Goal: Navigation & Orientation: Find specific page/section

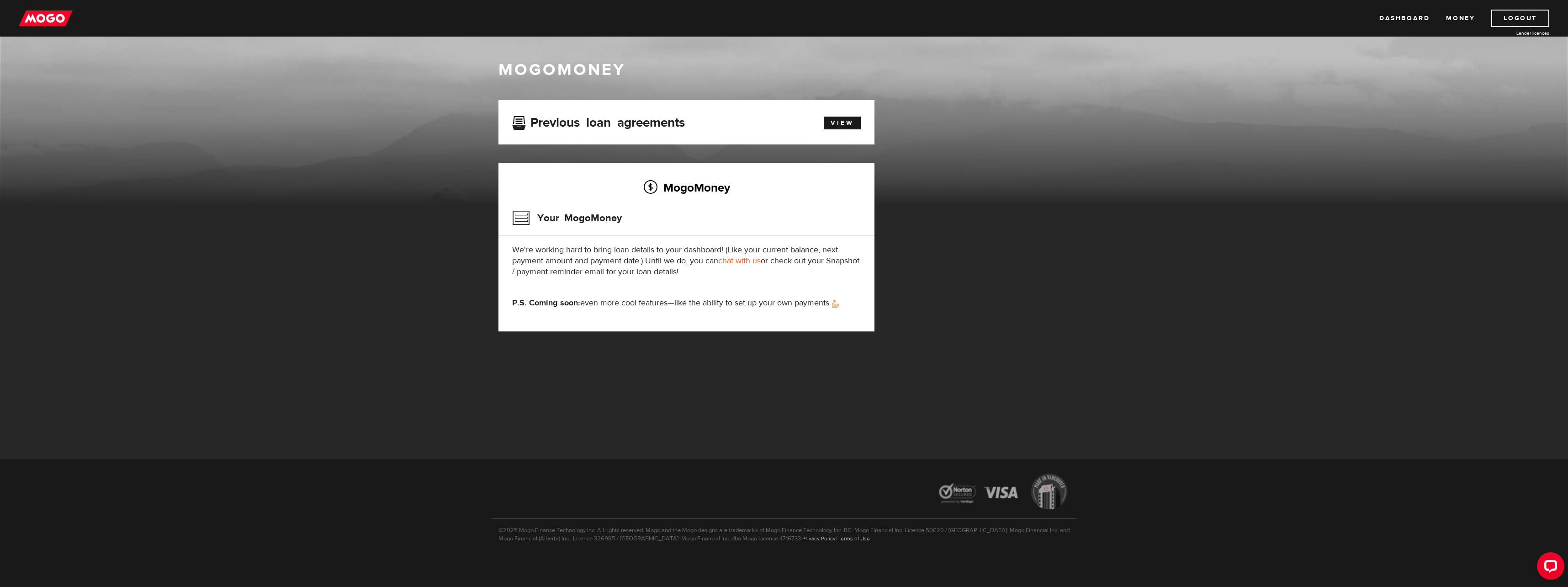
click at [674, 189] on h2 "MogoMoney" at bounding box center [686, 188] width 349 height 19
drag, startPoint x: 648, startPoint y: 303, endPoint x: 778, endPoint y: 304, distance: 130.0
click at [778, 304] on p "P.S. Coming soon: even more cool features—like the ability to set up your own p…" at bounding box center [686, 303] width 349 height 11
drag, startPoint x: 778, startPoint y: 304, endPoint x: 774, endPoint y: 311, distance: 8.1
click at [774, 311] on div "MogoMoney Your MogoMoney We're working hard to bring loan details to your dashb…" at bounding box center [687, 247] width 376 height 169
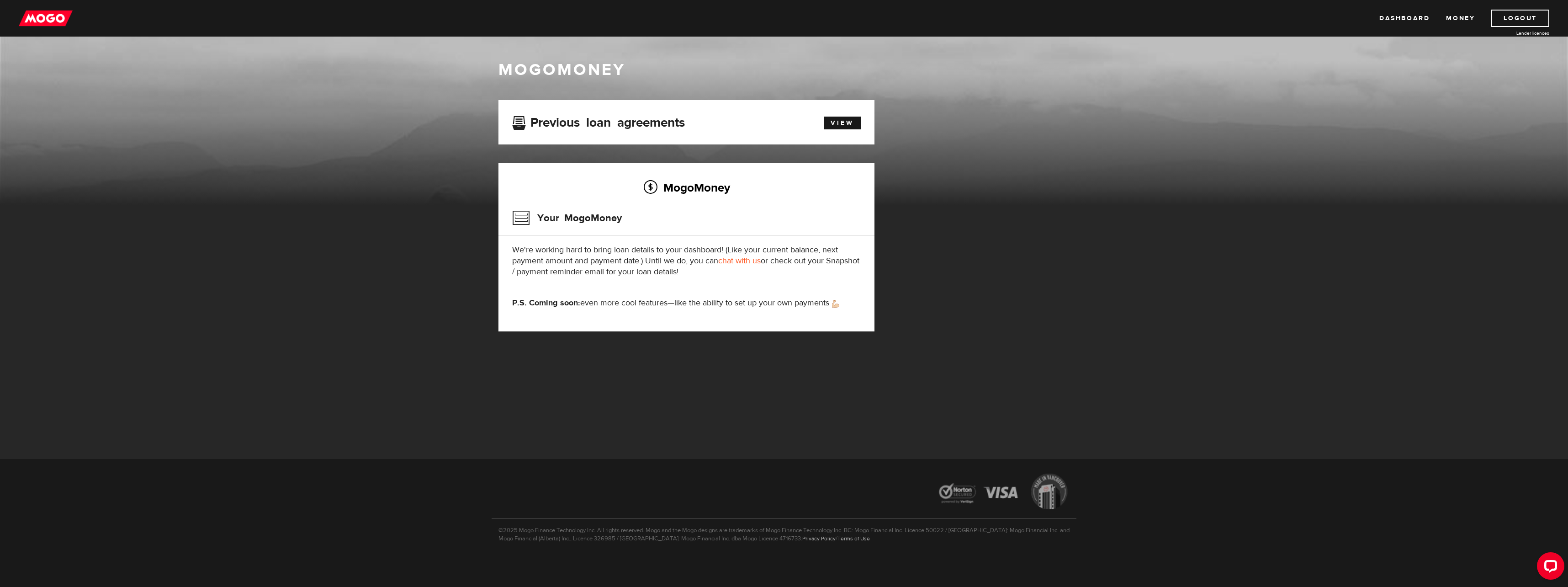
click at [604, 310] on div "MogoMoney Your MogoMoney We're working hard to bring loan details to your dashb…" at bounding box center [687, 247] width 376 height 169
drag, startPoint x: 611, startPoint y: 300, endPoint x: 631, endPoint y: 300, distance: 20.0
click at [631, 300] on p "P.S. Coming soon: even more cool features—like the ability to set up your own p…" at bounding box center [686, 303] width 349 height 11
drag, startPoint x: 631, startPoint y: 300, endPoint x: 648, endPoint y: 312, distance: 20.8
click at [648, 312] on div "MogoMoney Your MogoMoney We're working hard to bring loan details to your dashb…" at bounding box center [687, 247] width 376 height 169
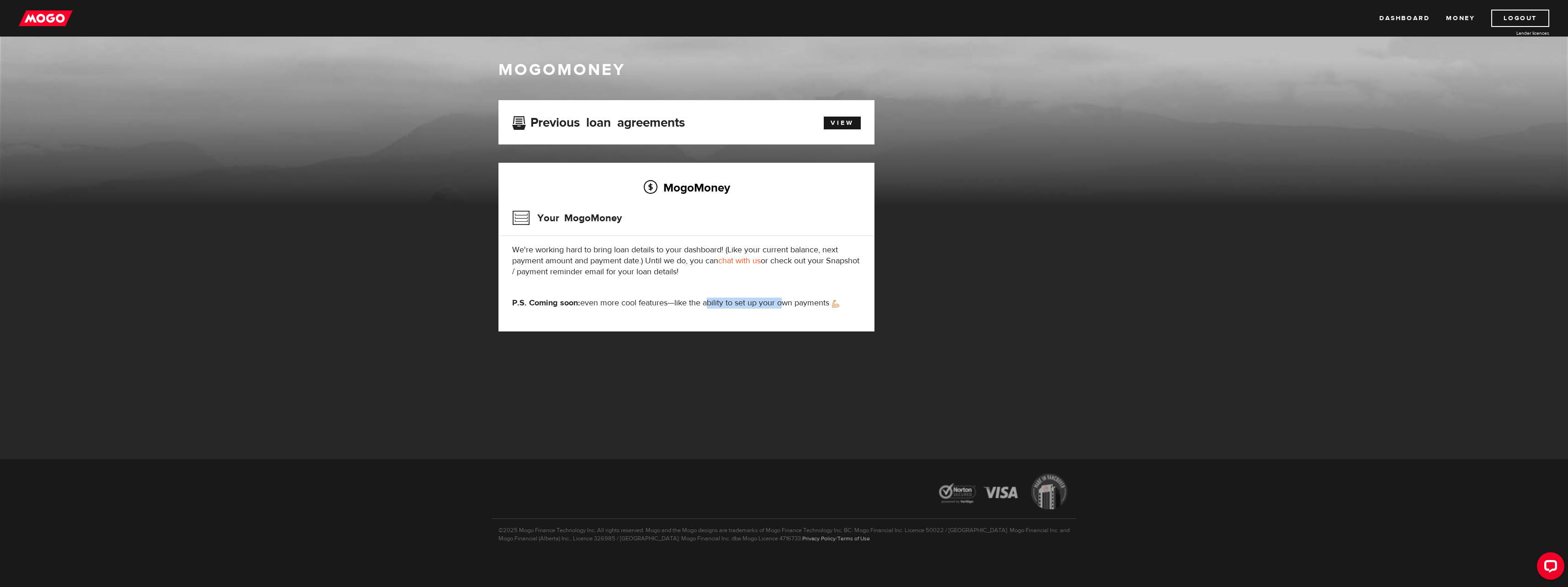
drag, startPoint x: 706, startPoint y: 303, endPoint x: 783, endPoint y: 303, distance: 77.0
click at [783, 302] on p "P.S. Coming soon: even more cool features—like the ability to set up your own p…" at bounding box center [686, 303] width 349 height 11
drag, startPoint x: 783, startPoint y: 303, endPoint x: 805, endPoint y: 329, distance: 34.1
click at [805, 329] on div "MogoMoney Your MogoMoney We're working hard to bring loan details to your dashb…" at bounding box center [687, 247] width 376 height 169
click at [1431, 22] on ul "Dashboard Money Logout" at bounding box center [1464, 18] width 170 height 18
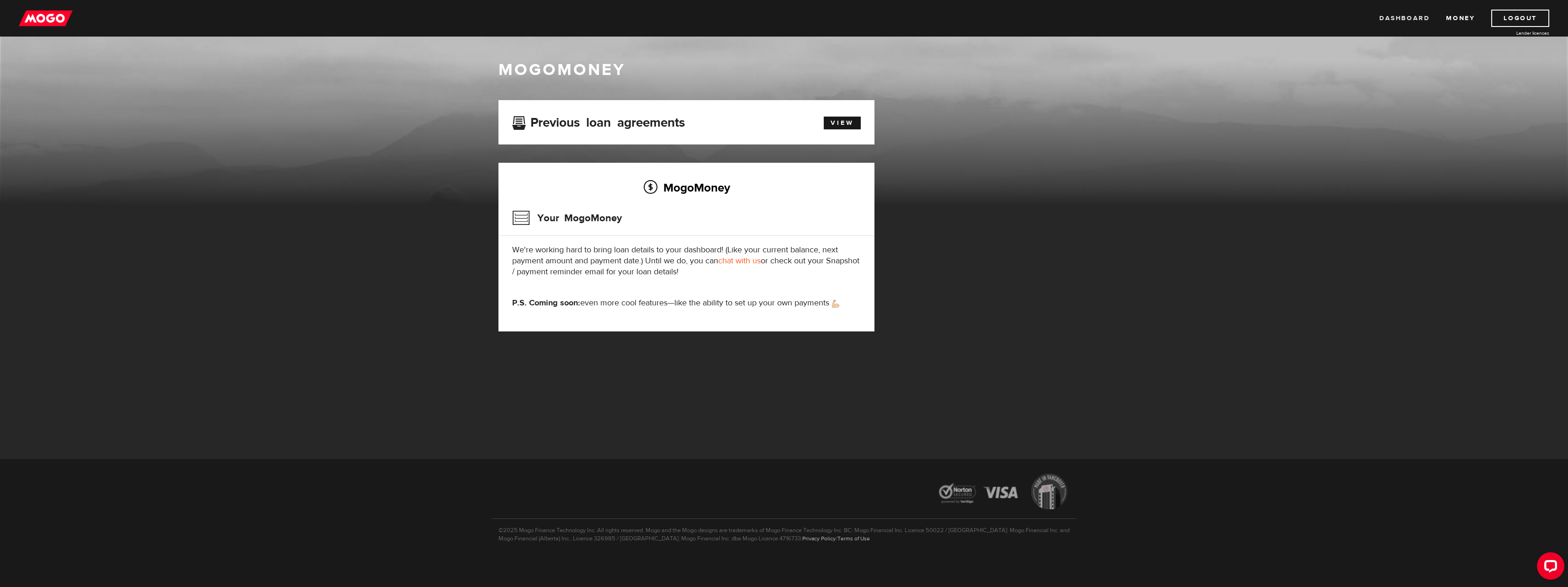
click at [1423, 22] on link "Dashboard" at bounding box center [1404, 18] width 51 height 18
click at [1472, 15] on link "Money" at bounding box center [1460, 18] width 29 height 18
click at [1406, 14] on link "Dashboard" at bounding box center [1404, 18] width 51 height 18
